Goal: Book appointment/travel/reservation

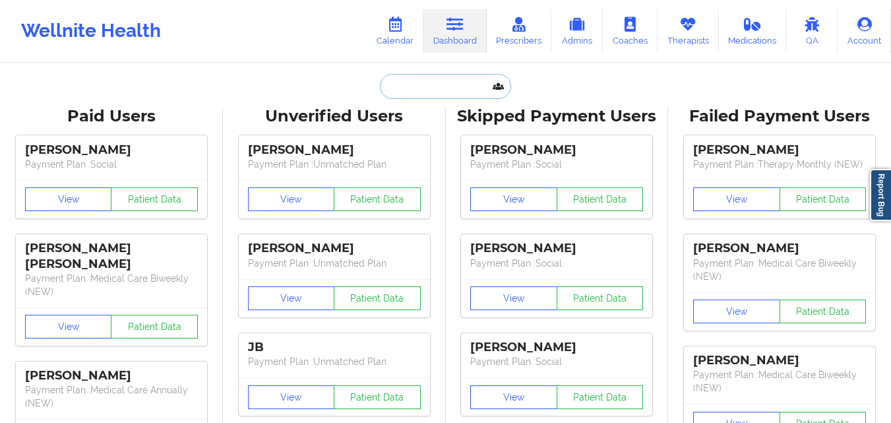
click at [420, 98] on input "text" at bounding box center [445, 86] width 131 height 25
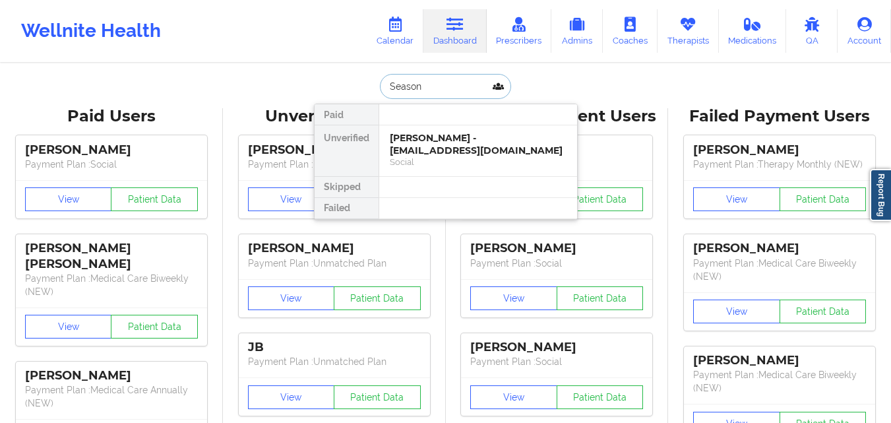
type input "Season C"
click at [476, 142] on div "Season [PERSON_NAME] - [EMAIL_ADDRESS][DOMAIN_NAME]" at bounding box center [478, 144] width 177 height 24
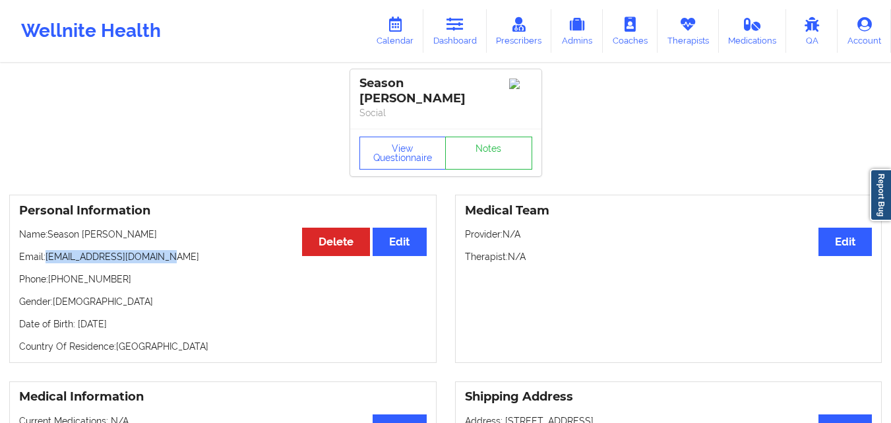
drag, startPoint x: 63, startPoint y: 249, endPoint x: 201, endPoint y: 250, distance: 137.3
click at [201, 250] on p "Email: [EMAIL_ADDRESS][DOMAIN_NAME]" at bounding box center [223, 256] width 408 height 13
copy p "[EMAIL_ADDRESS][DOMAIN_NAME]"
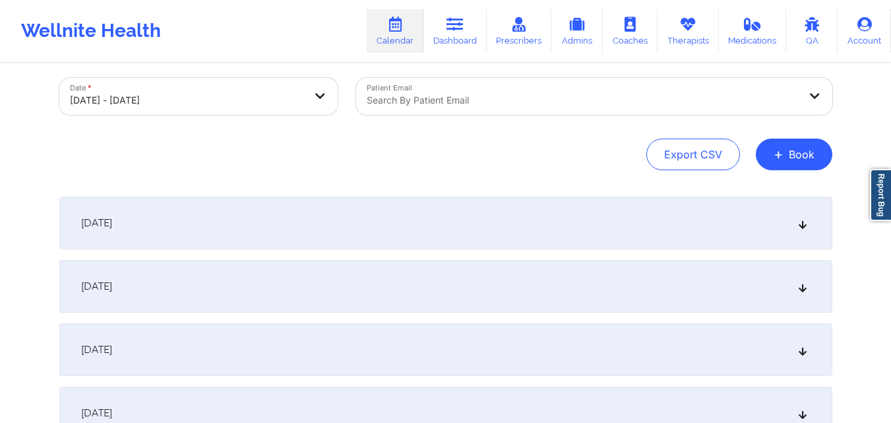
click at [528, 102] on div at bounding box center [583, 100] width 433 height 16
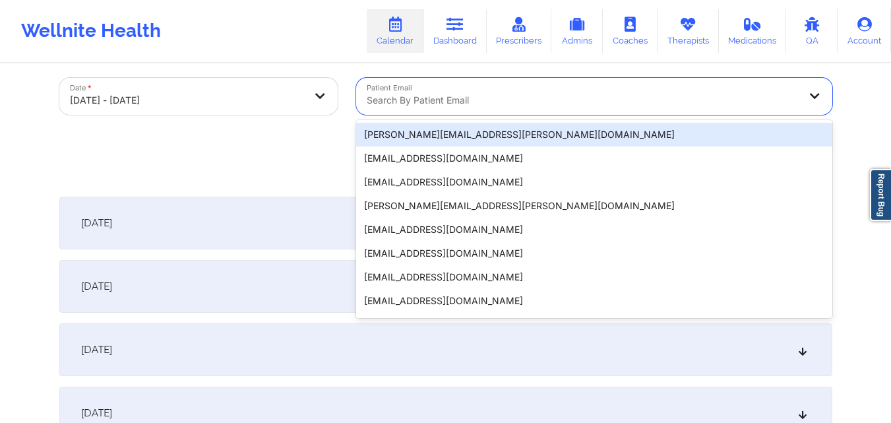
paste input "[EMAIL_ADDRESS][DOMAIN_NAME]"
type input "[EMAIL_ADDRESS][DOMAIN_NAME]"
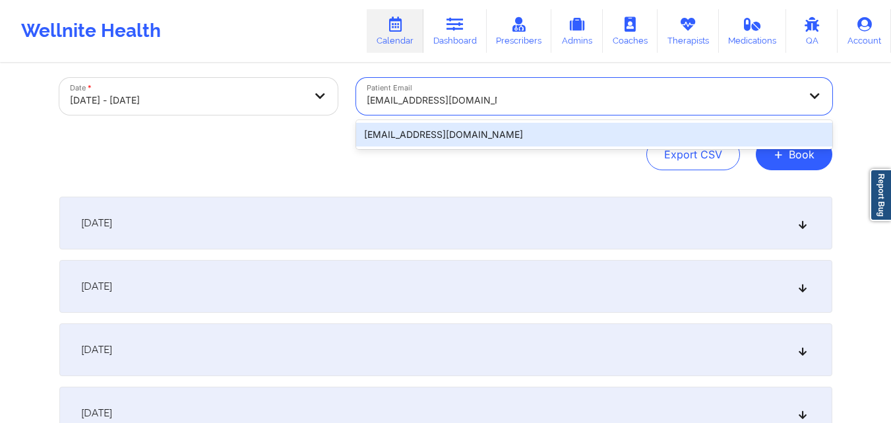
click at [498, 133] on div "[EMAIL_ADDRESS][DOMAIN_NAME]" at bounding box center [594, 135] width 476 height 24
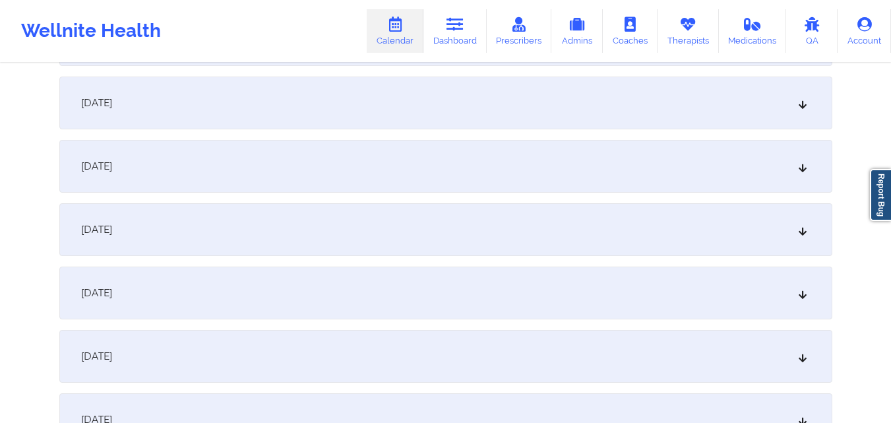
scroll to position [1254, 0]
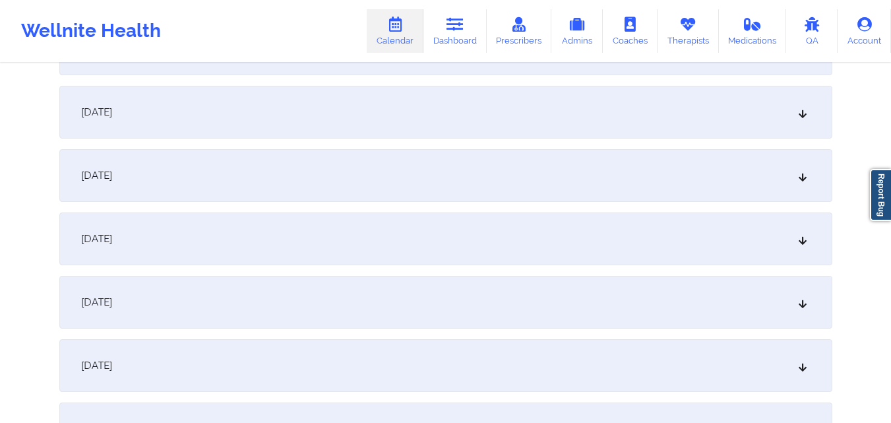
click at [383, 300] on div "October 21, 2025" at bounding box center [445, 302] width 773 height 53
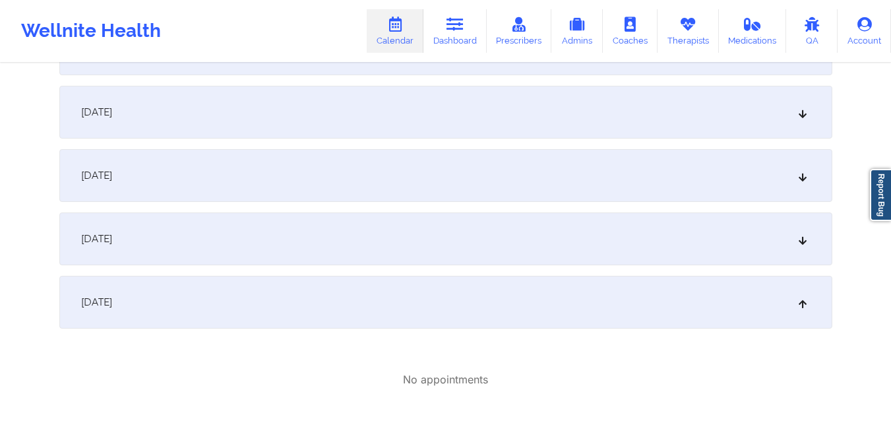
scroll to position [1386, 0]
